Goal: Task Accomplishment & Management: Manage account settings

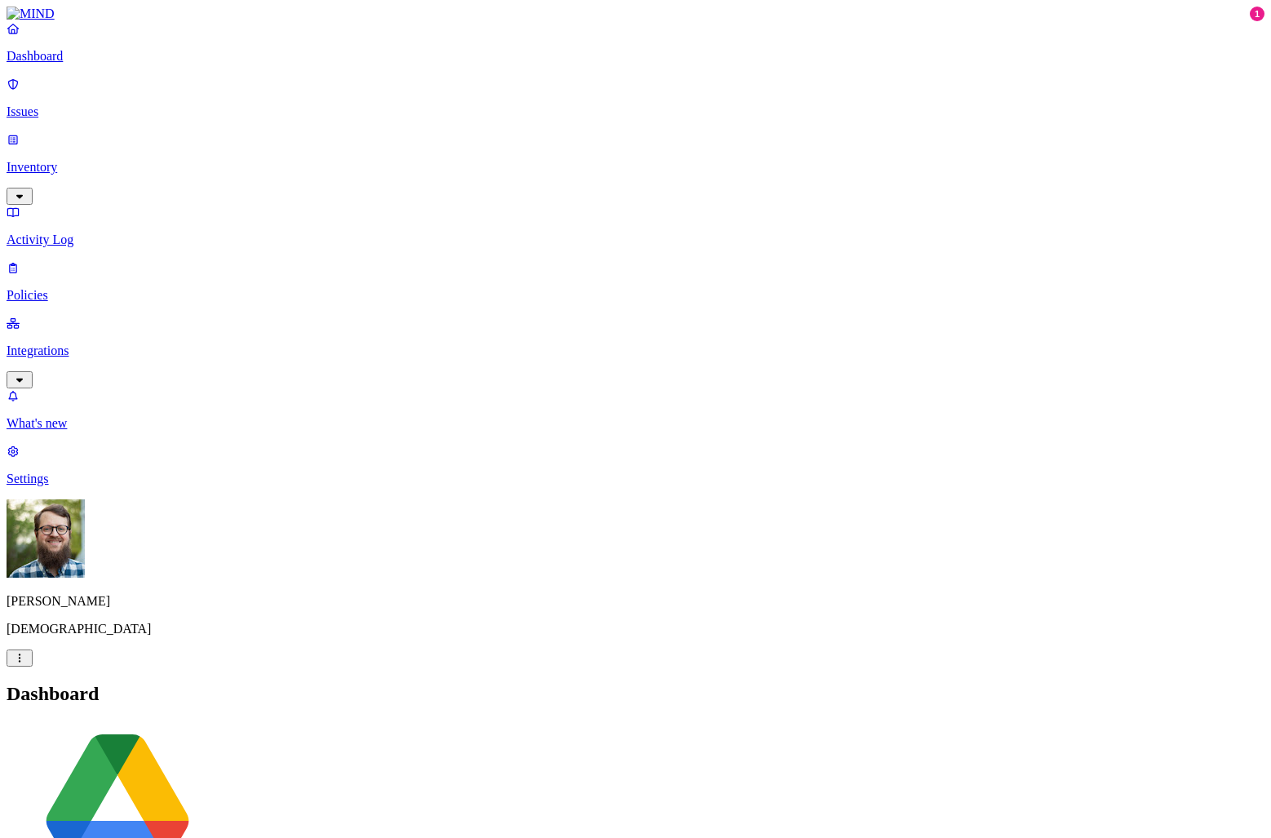
click at [109, 104] on p "Issues" at bounding box center [636, 111] width 1258 height 15
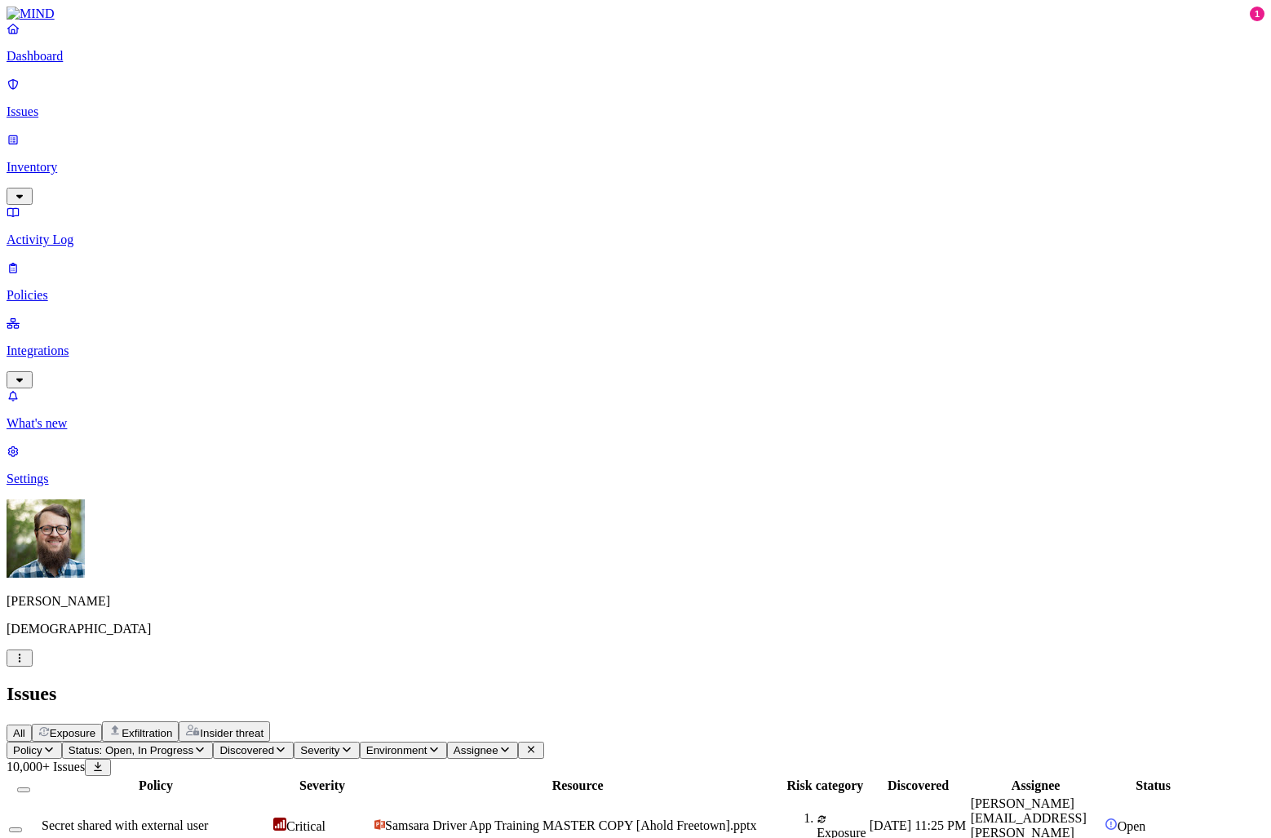
click at [270, 818] on div "Secret shared with external user" at bounding box center [156, 825] width 228 height 15
click at [105, 160] on p "Inventory" at bounding box center [636, 167] width 1258 height 15
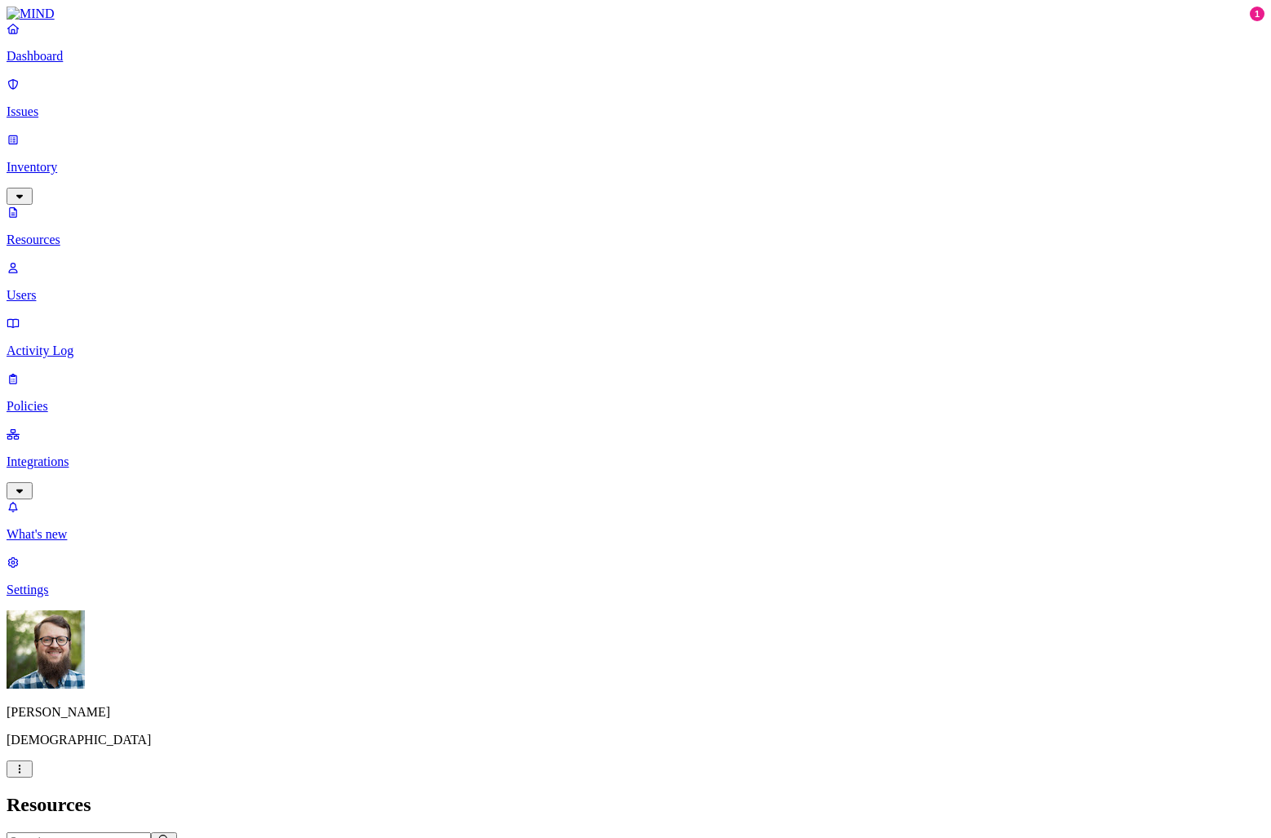
click at [70, 371] on link "Policies" at bounding box center [636, 392] width 1258 height 42
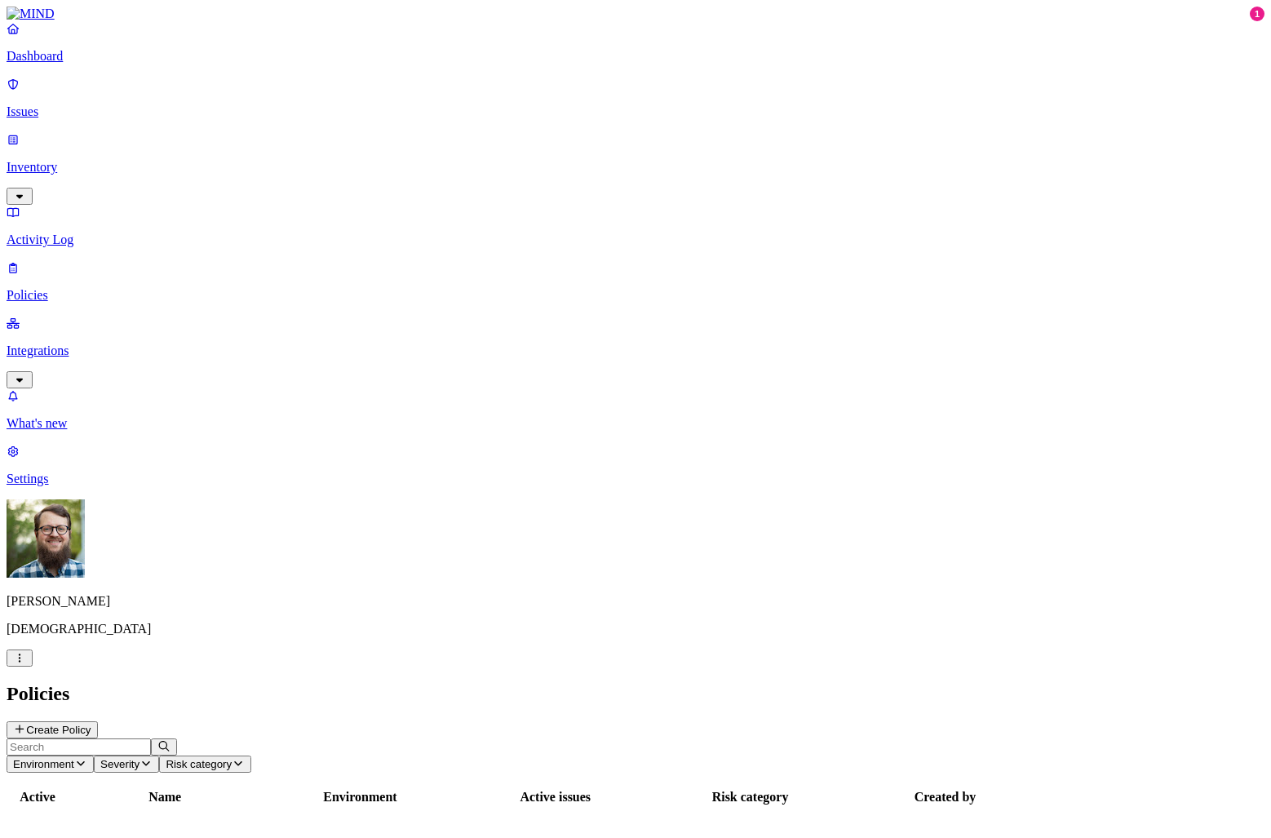
click at [72, 263] on nav "Dashboard Issues Inventory Activity Log Policies Integrations What's new 1 Sett…" at bounding box center [636, 253] width 1258 height 465
click at [92, 344] on p "Integrations" at bounding box center [636, 351] width 1258 height 15
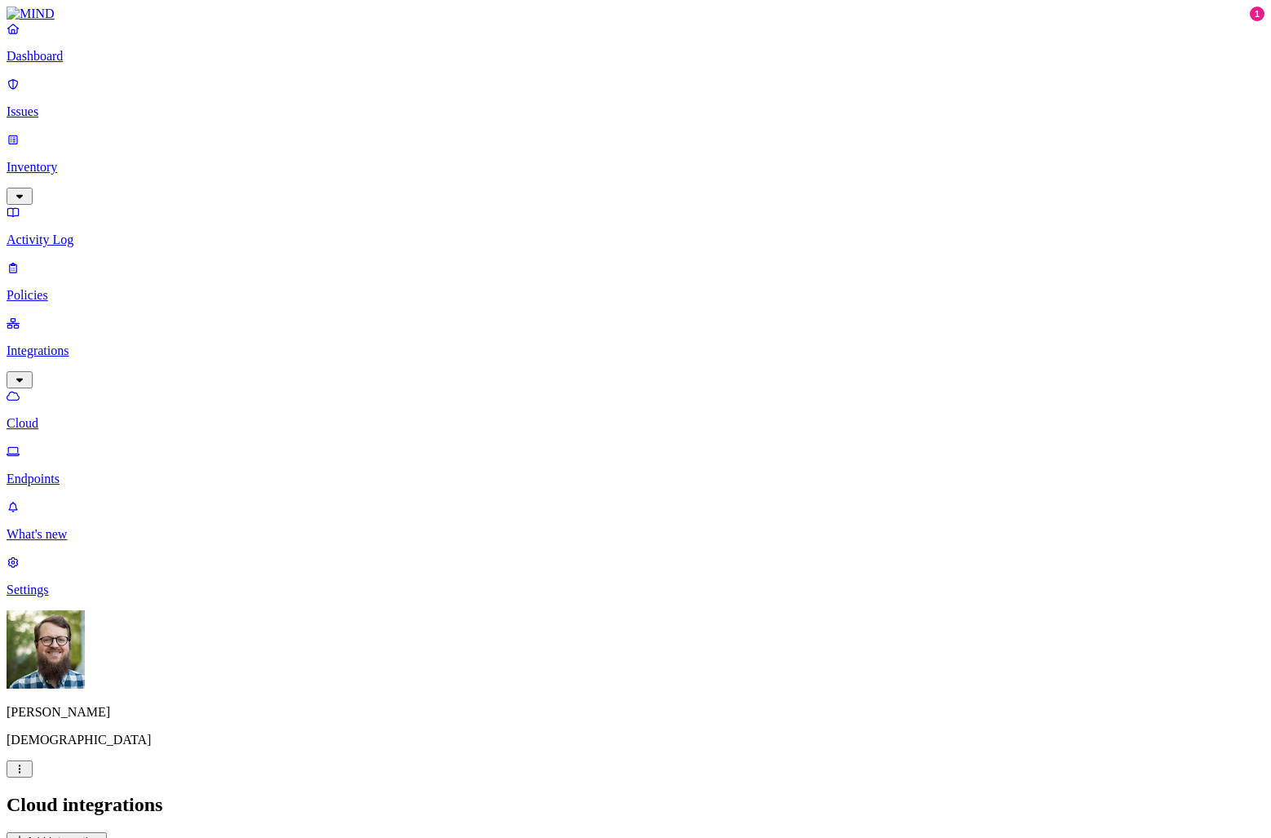
click at [26, 835] on icon at bounding box center [19, 840] width 13 height 11
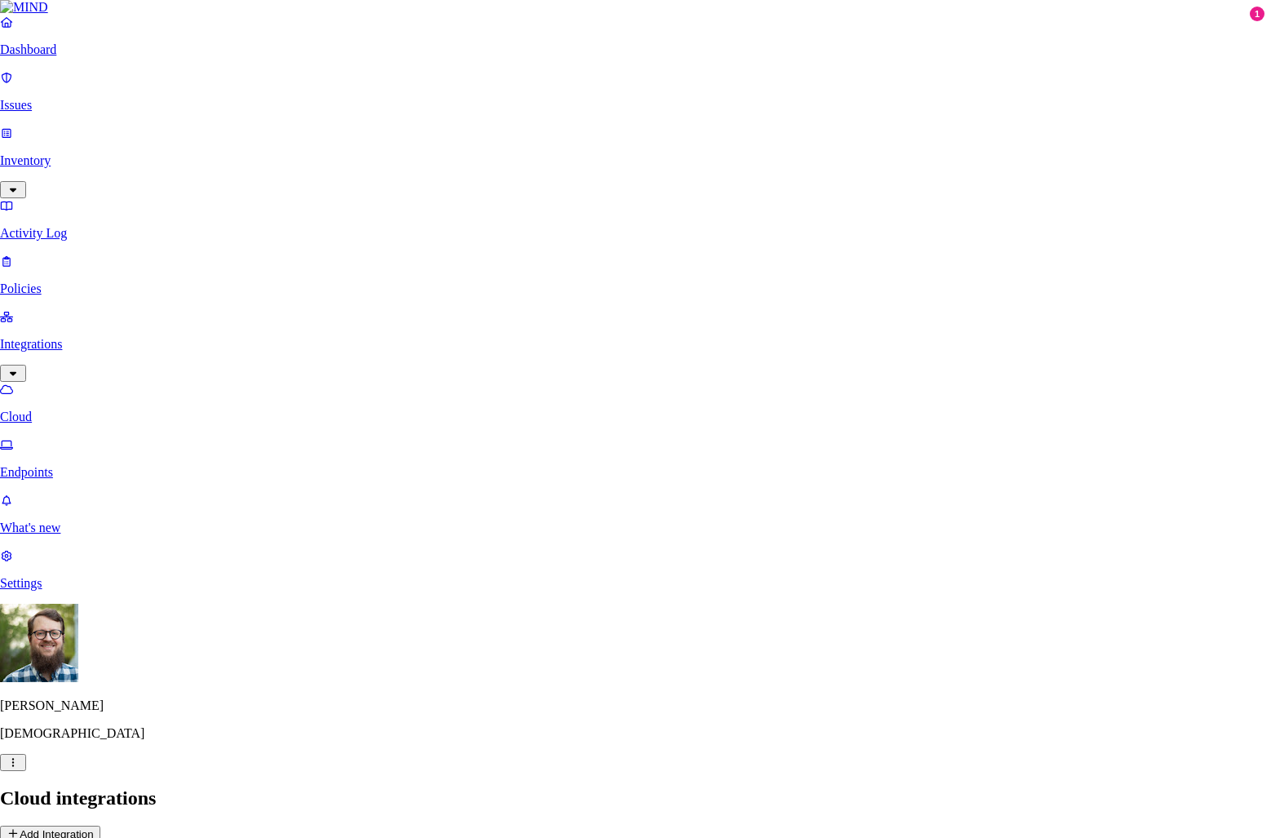
scroll to position [255, 0]
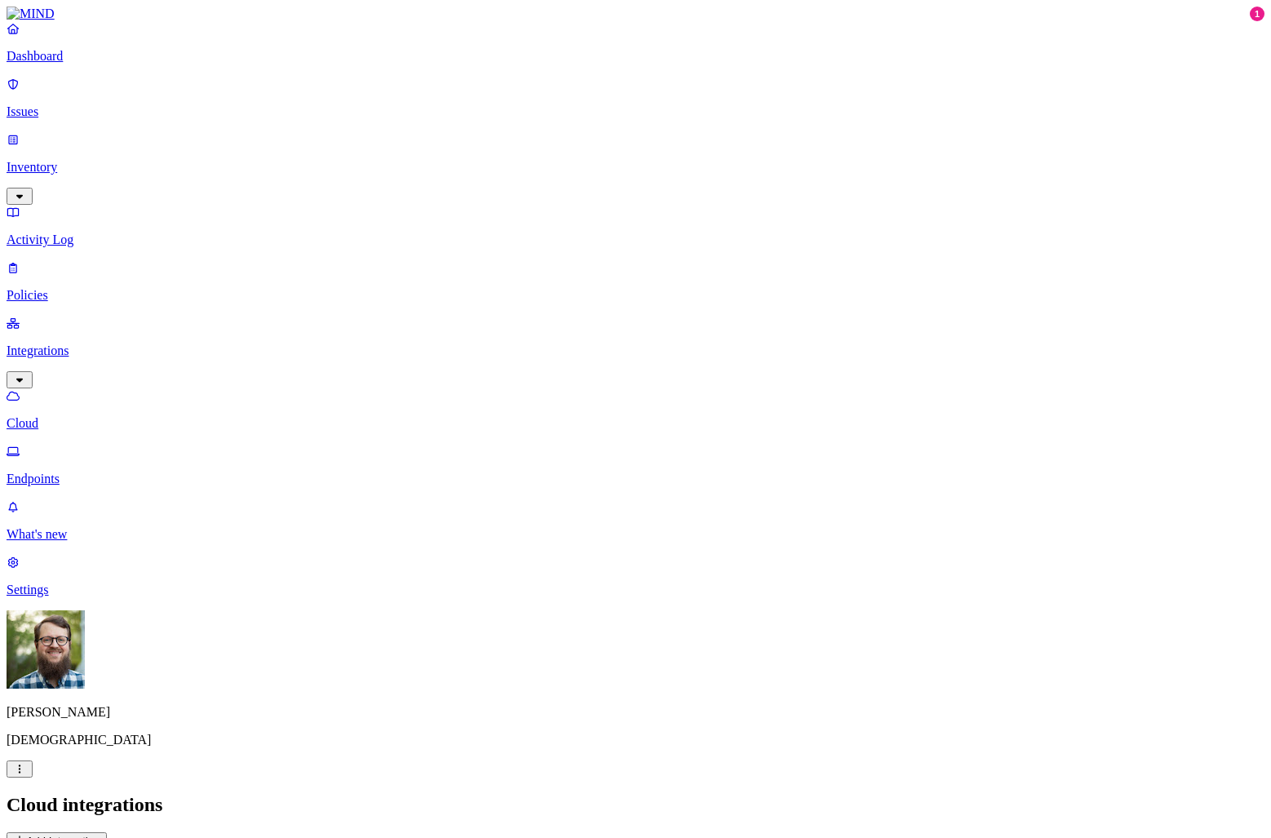
click at [126, 104] on p "Issues" at bounding box center [636, 111] width 1258 height 15
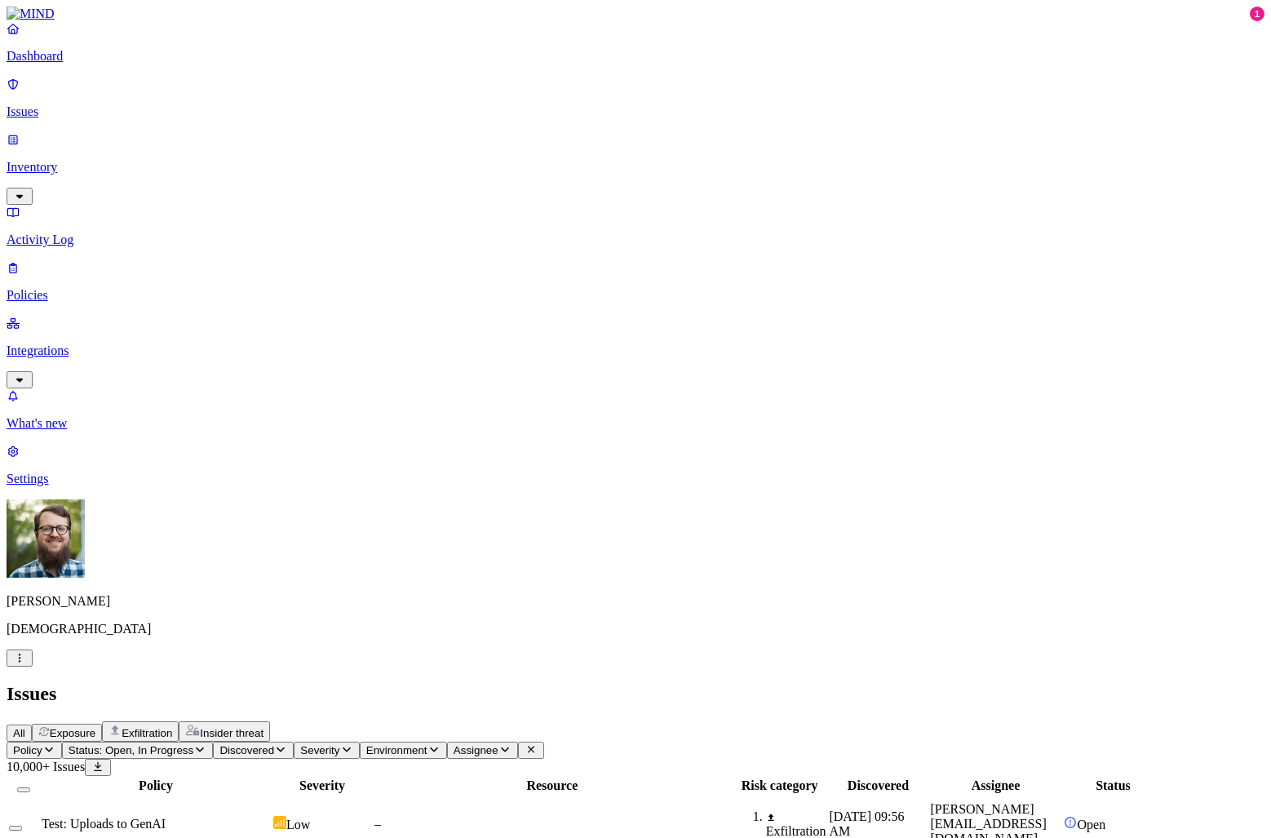
click at [716, 817] on div "–" at bounding box center [553, 824] width 356 height 15
click at [371, 816] on div "Low" at bounding box center [322, 824] width 98 height 16
click at [120, 472] on nav "Dashboard Issues Inventory Activity Log Policies Integrations What's new 1 Sett…" at bounding box center [636, 253] width 1258 height 465
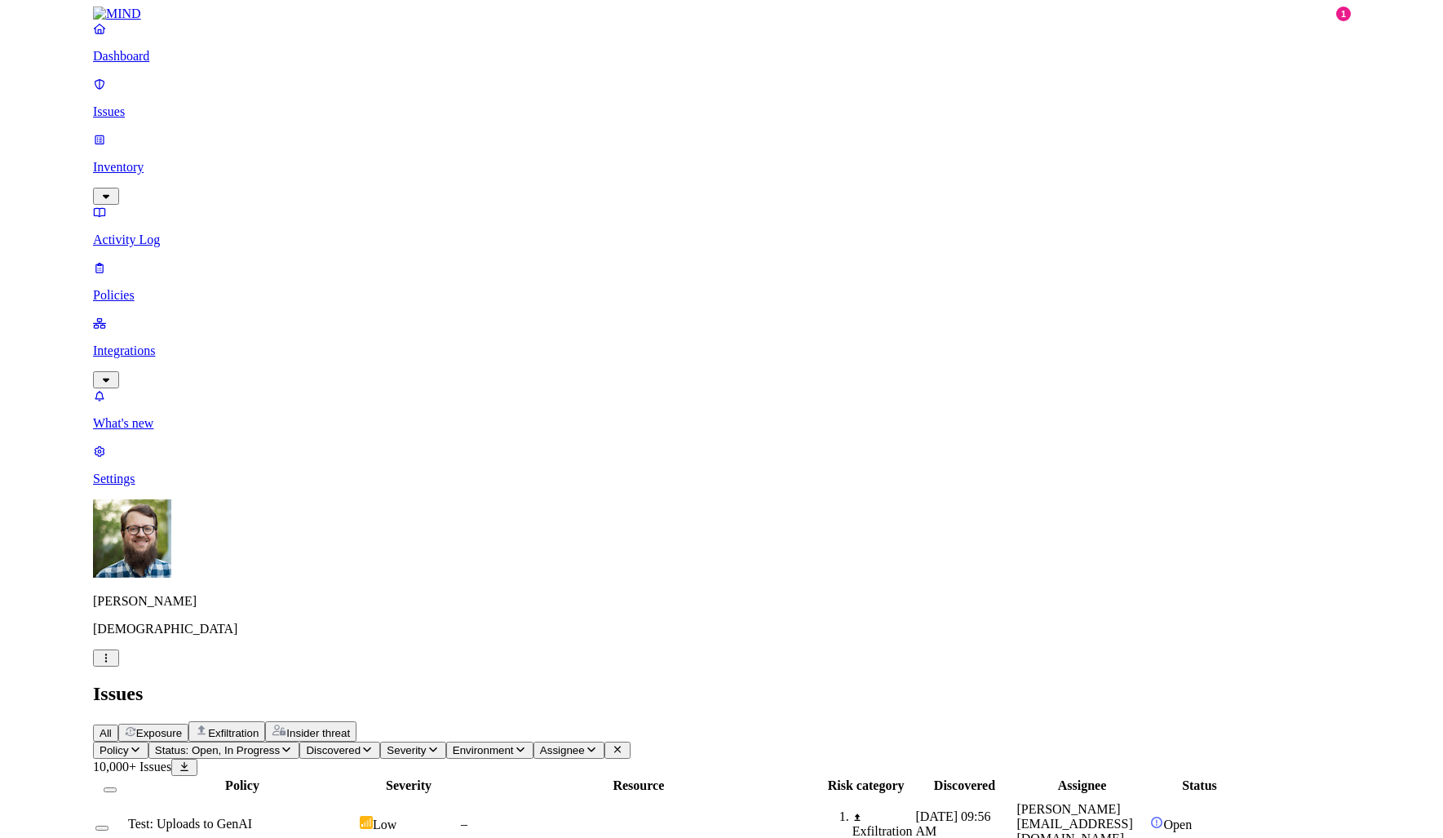
scroll to position [342, 0]
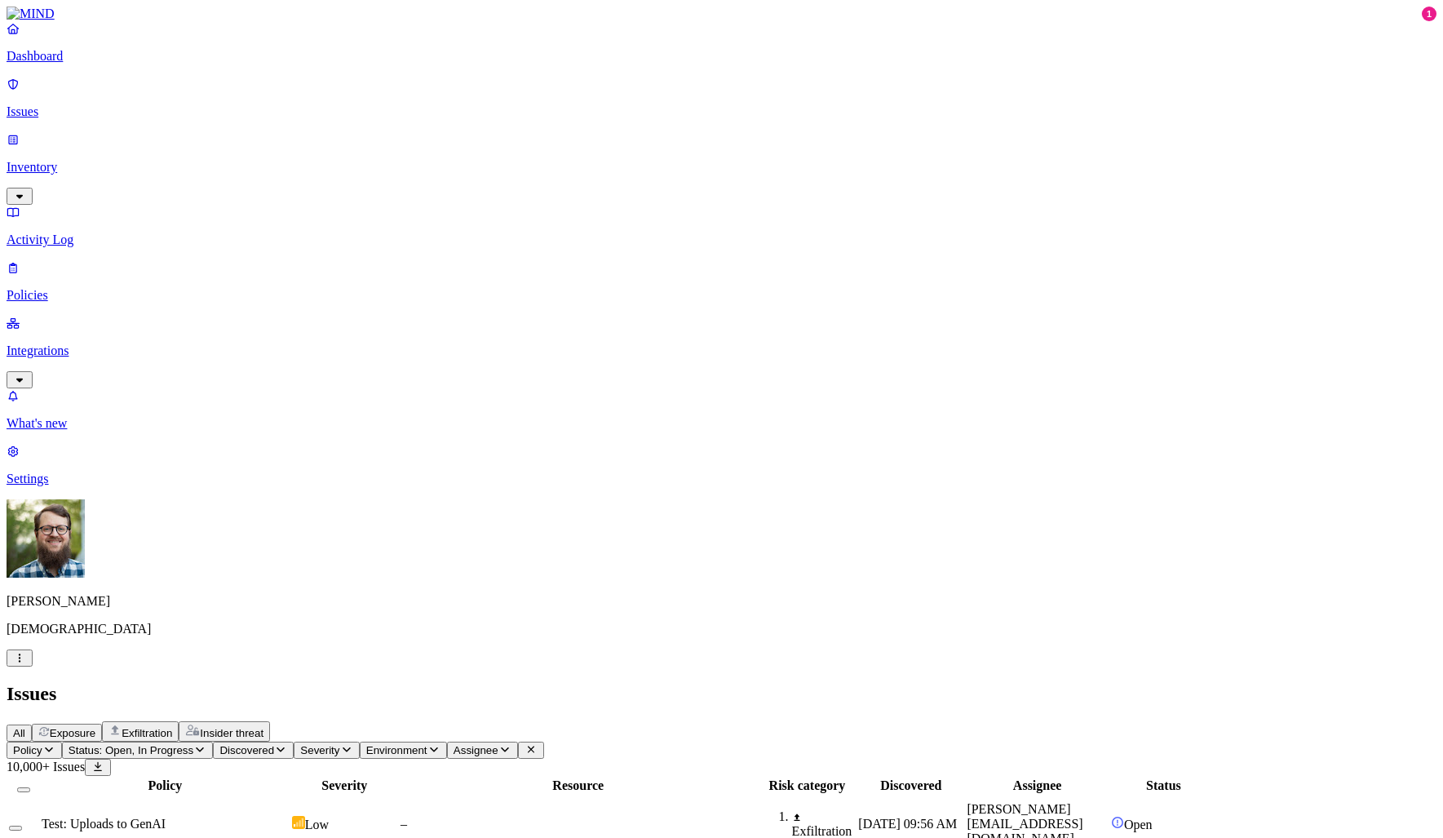
drag, startPoint x: 1355, startPoint y: 194, endPoint x: 1292, endPoint y: 196, distance: 62.8
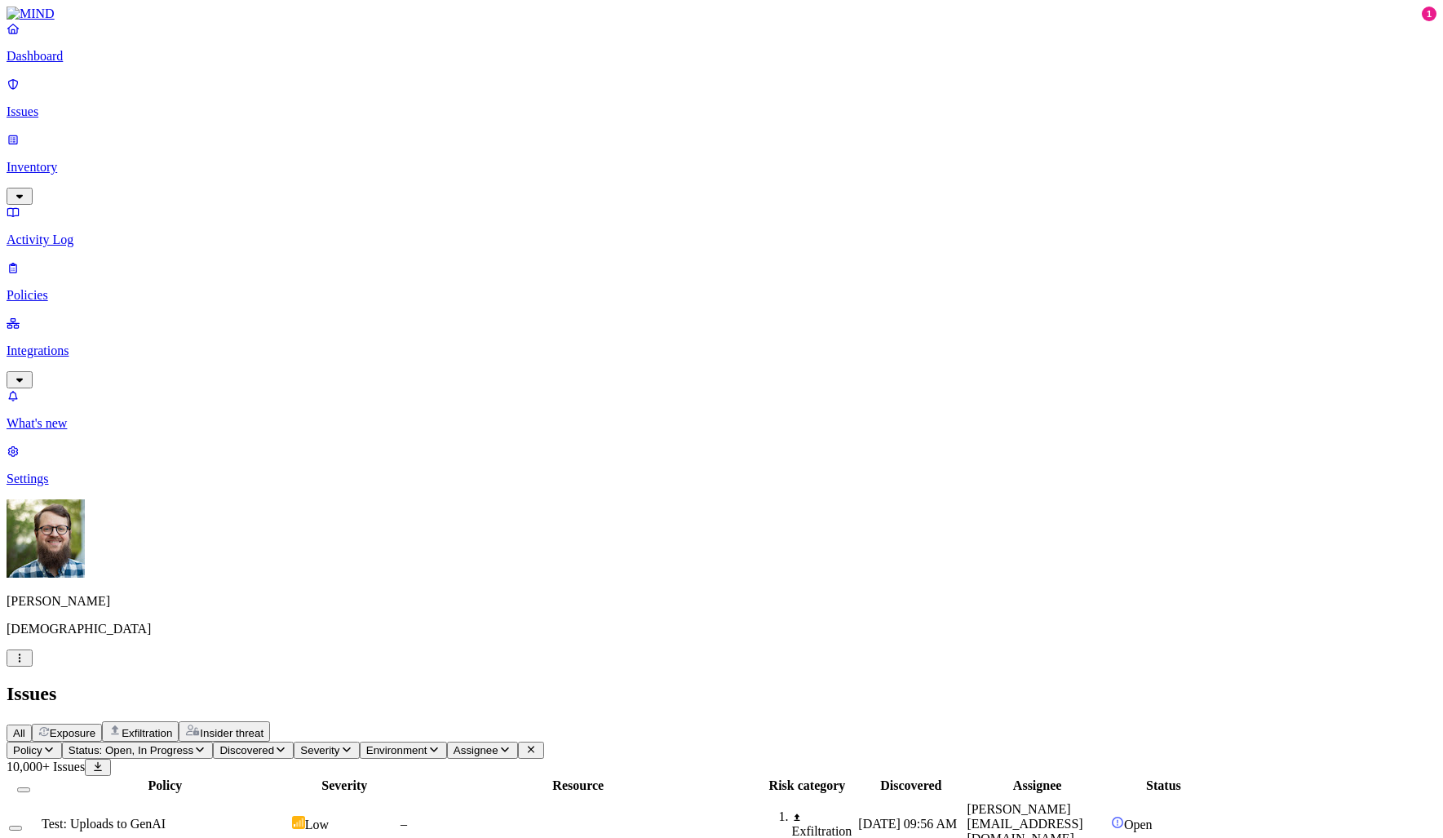
scroll to position [265, 0]
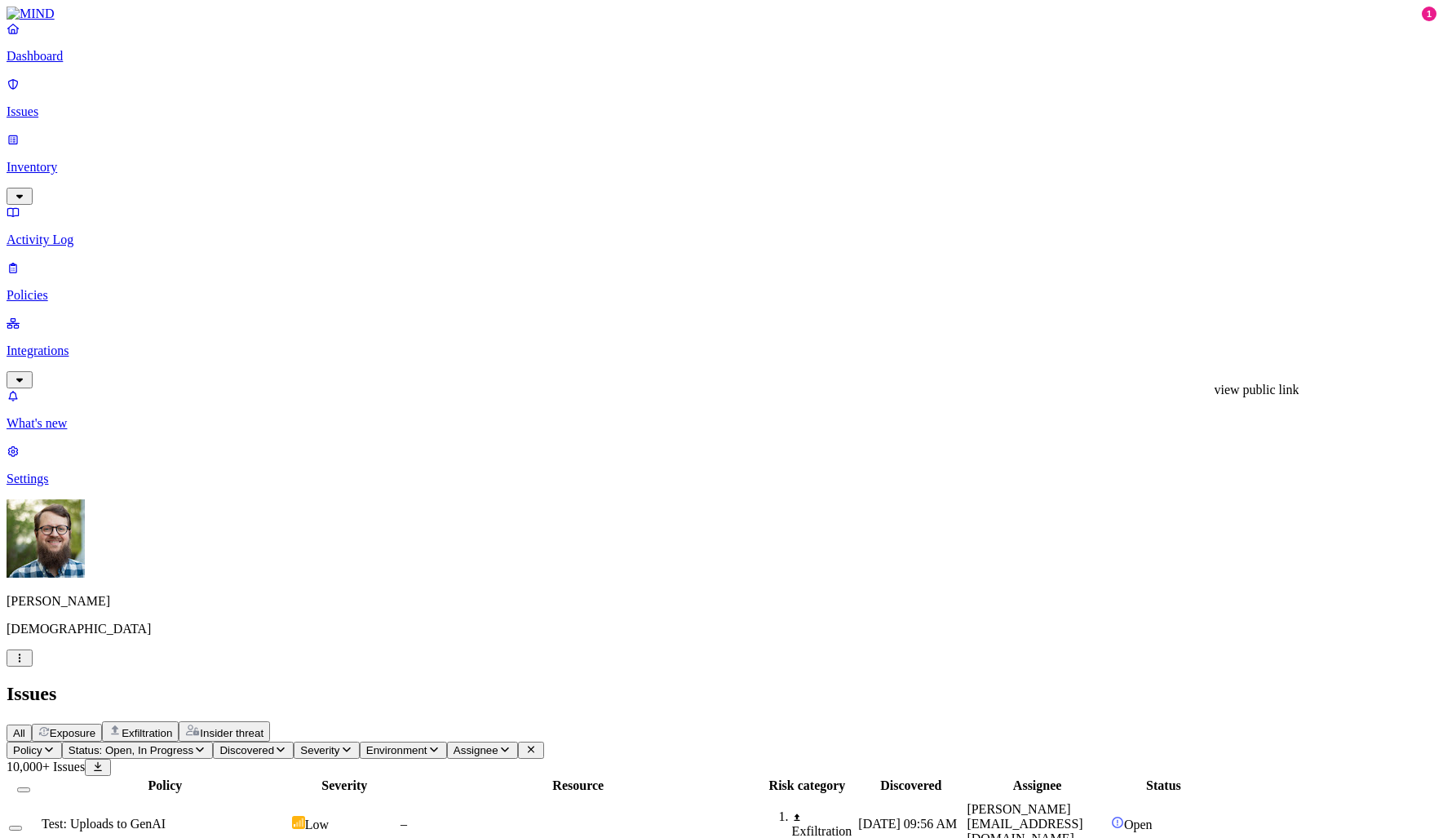
click at [49, 486] on p "Settings" at bounding box center [722, 479] width 1430 height 15
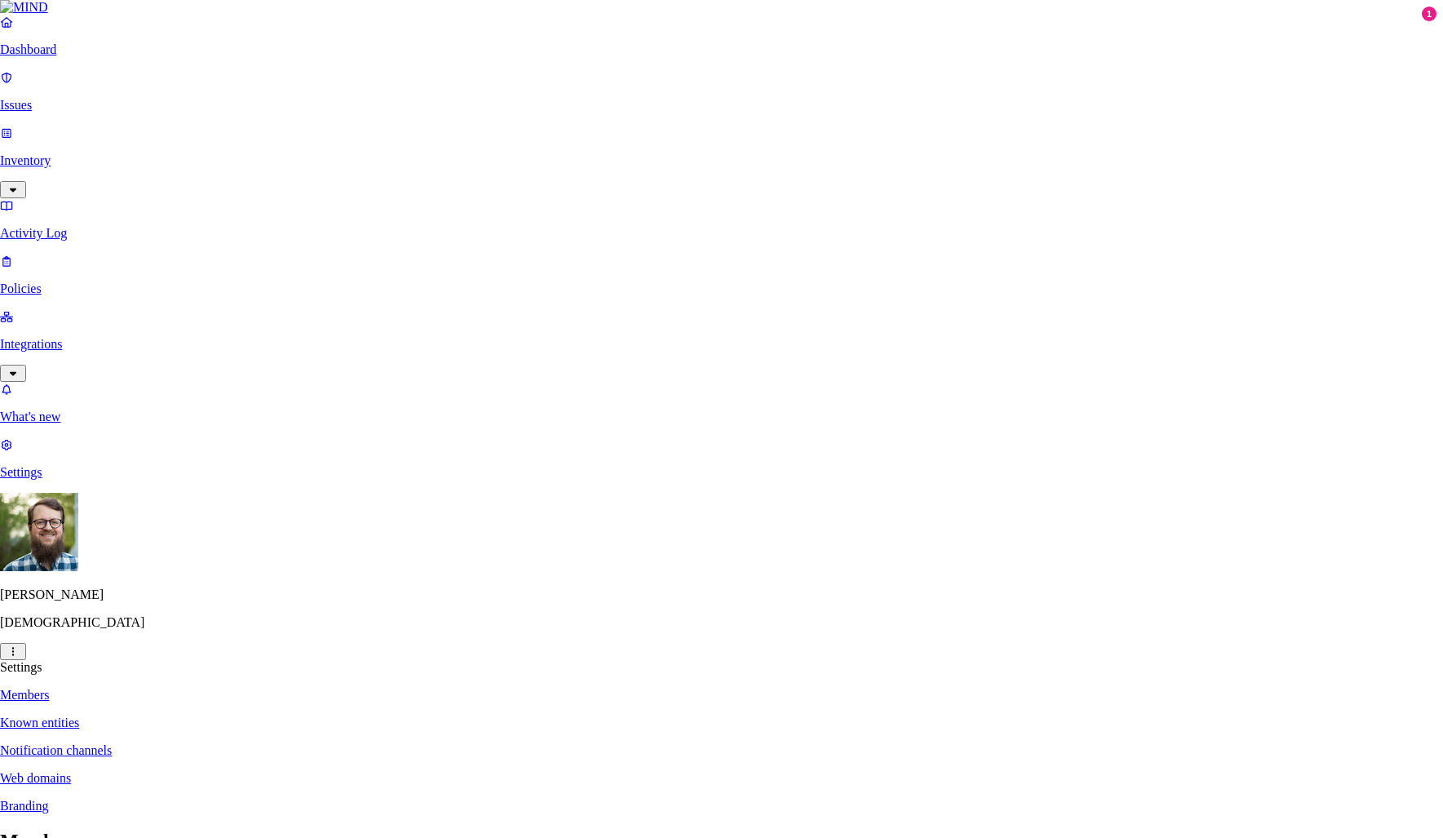
type input "[PERSON_NAME][EMAIL_ADDRESS][PERSON_NAME][DOMAIN_NAME]"
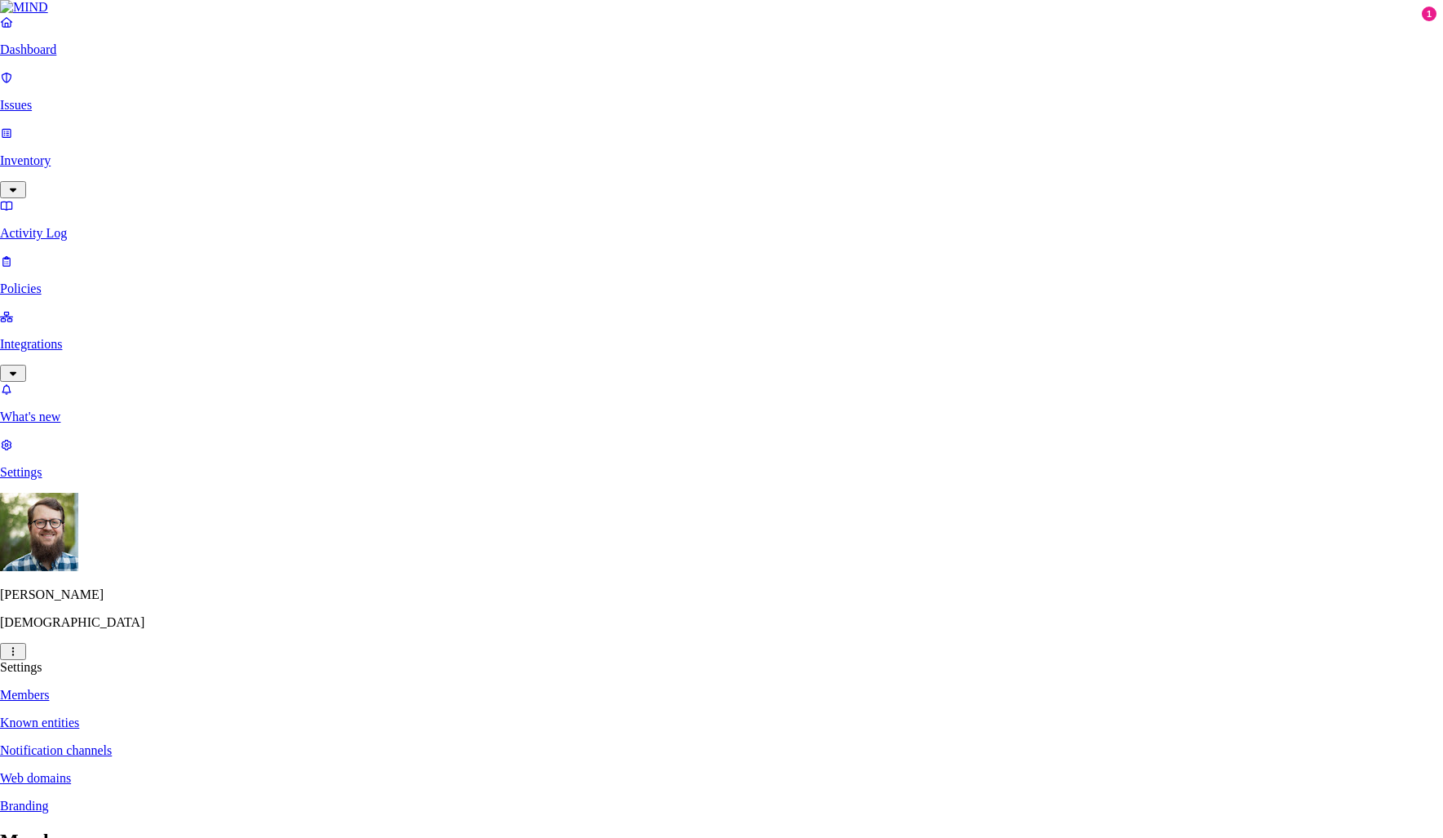
type input "[PERSON_NAME][EMAIL_ADDRESS][DOMAIN_NAME]"
